Goal: Navigation & Orientation: Find specific page/section

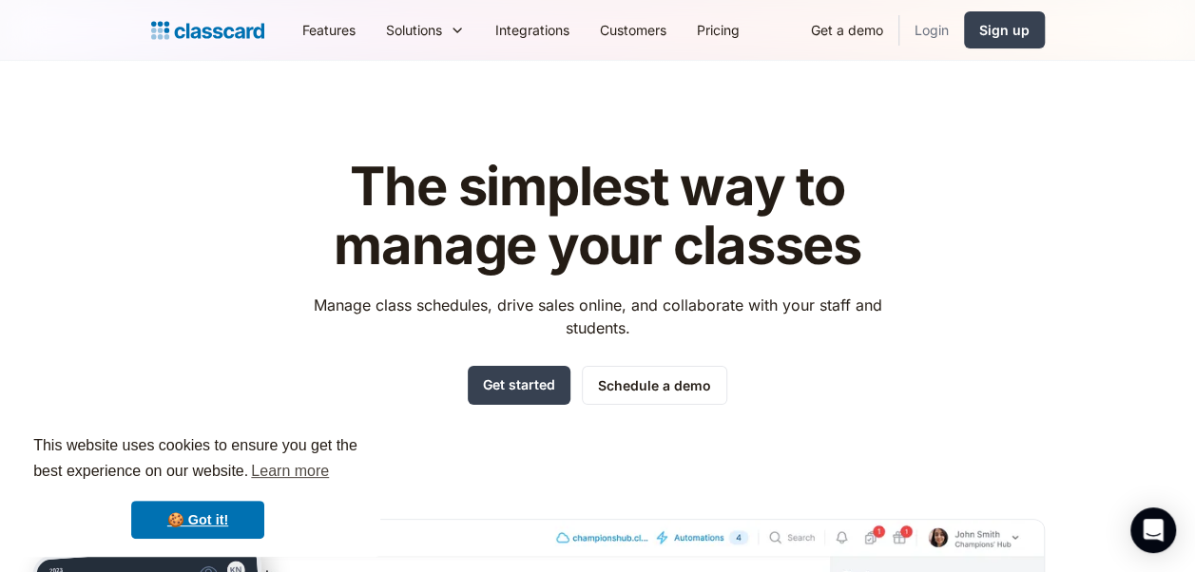
click at [937, 39] on link "Login" at bounding box center [931, 30] width 65 height 43
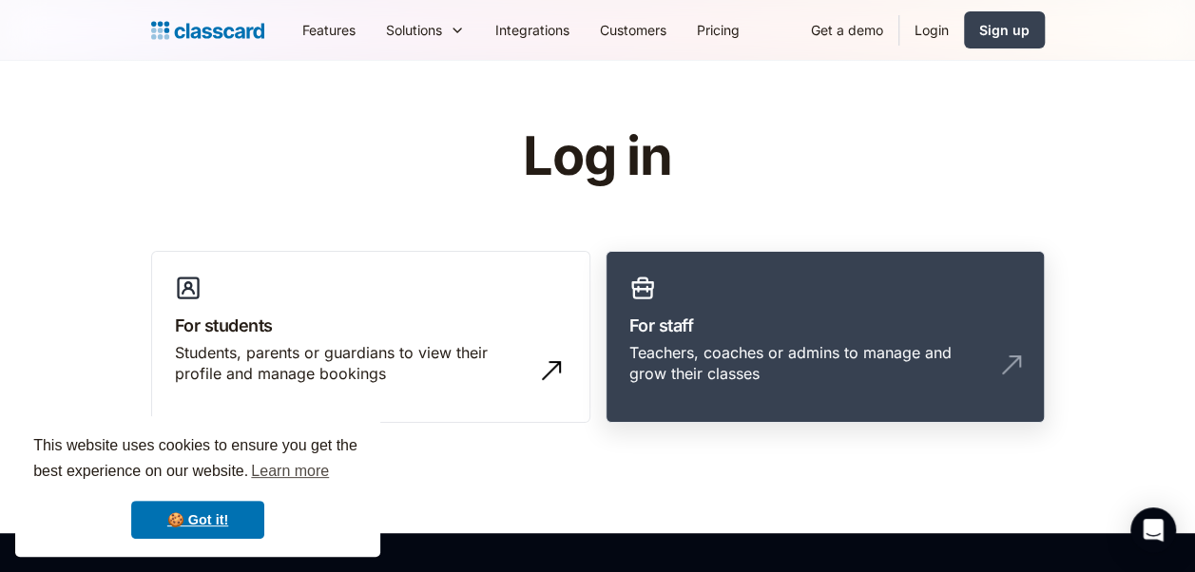
click at [721, 323] on h3 "For staff" at bounding box center [825, 326] width 392 height 26
